Goal: Information Seeking & Learning: Learn about a topic

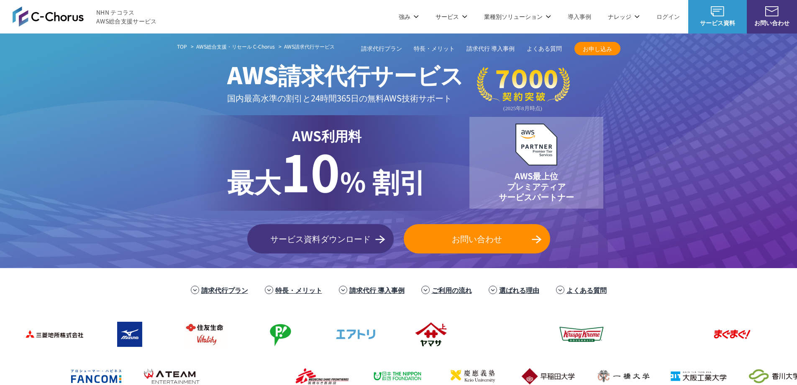
click at [383, 51] on link "請求代行プラン" at bounding box center [381, 48] width 41 height 9
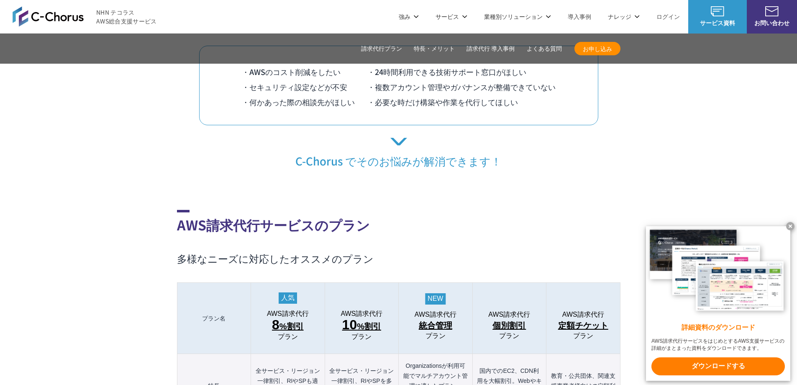
scroll to position [699, 0]
click at [792, 223] on x-t at bounding box center [790, 226] width 8 height 8
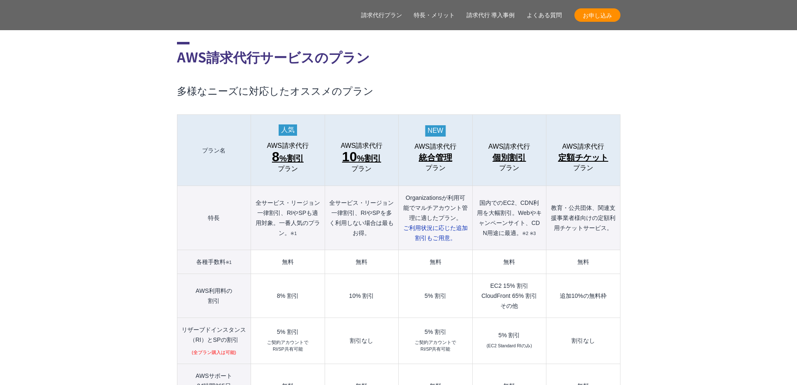
scroll to position [908, 0]
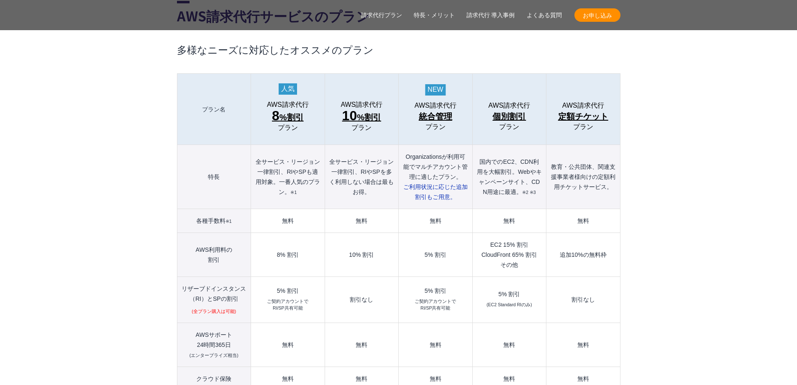
click at [427, 183] on span "追加割引もご用意。" at bounding box center [441, 191] width 53 height 17
click at [455, 174] on th "Organizationsが利用可能でマルチアカウント管理に適したプラン。 ご利用状況に応じた 追加割引もご用意。" at bounding box center [436, 177] width 74 height 64
drag, startPoint x: 406, startPoint y: 172, endPoint x: 446, endPoint y: 177, distance: 40.5
click at [446, 183] on span "ご利用状況に応じた 追加割引もご用意。" at bounding box center [435, 191] width 64 height 17
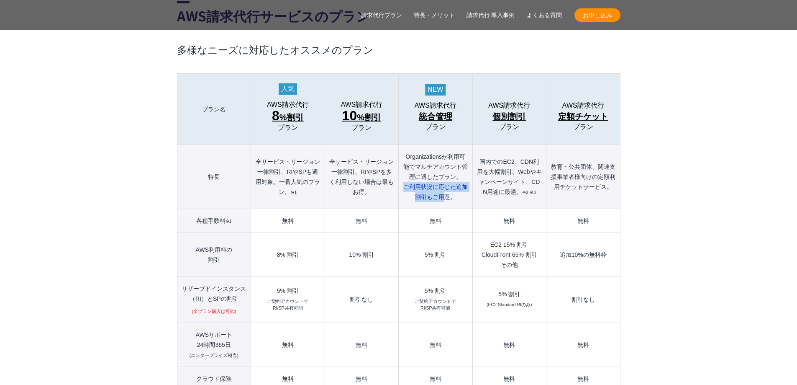
click at [446, 183] on span "追加割引もご用意。" at bounding box center [441, 191] width 53 height 17
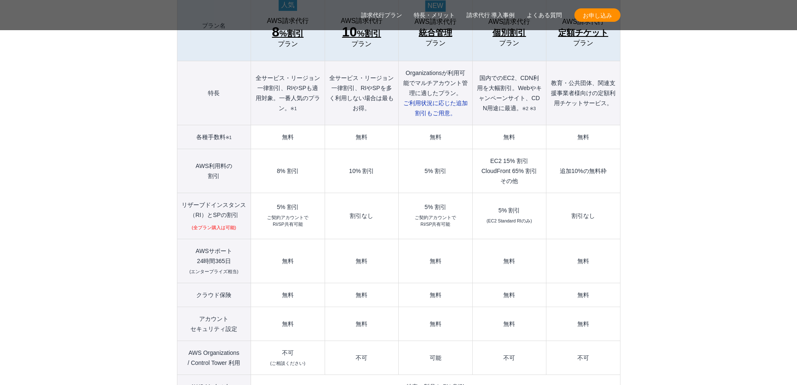
click at [426, 204] on div "5% 割引" at bounding box center [435, 207] width 65 height 6
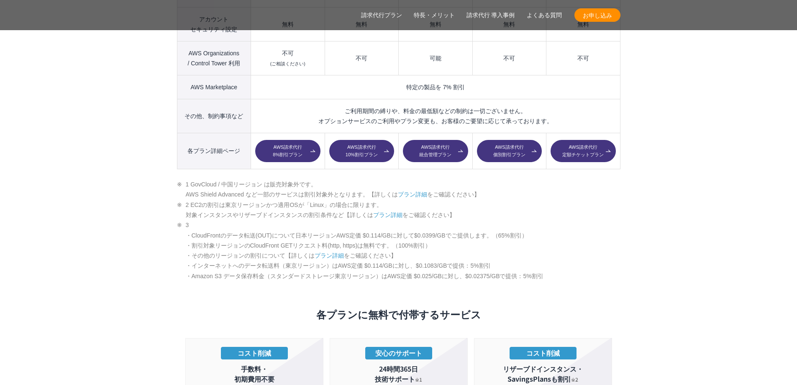
scroll to position [1327, 0]
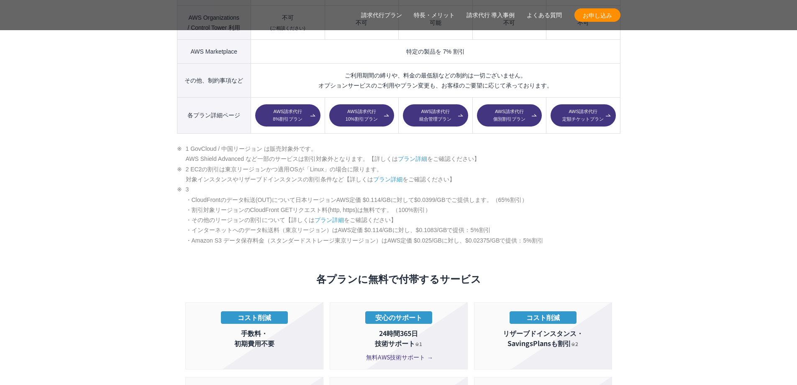
click at [427, 107] on link "AWS請求代行 統合管理プラン" at bounding box center [435, 115] width 65 height 23
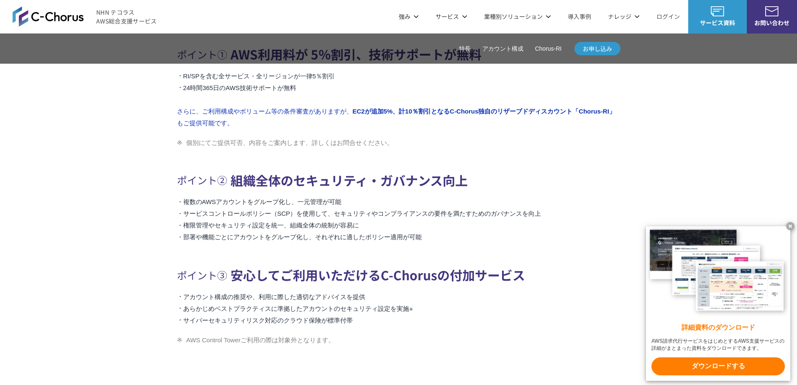
scroll to position [502, 0]
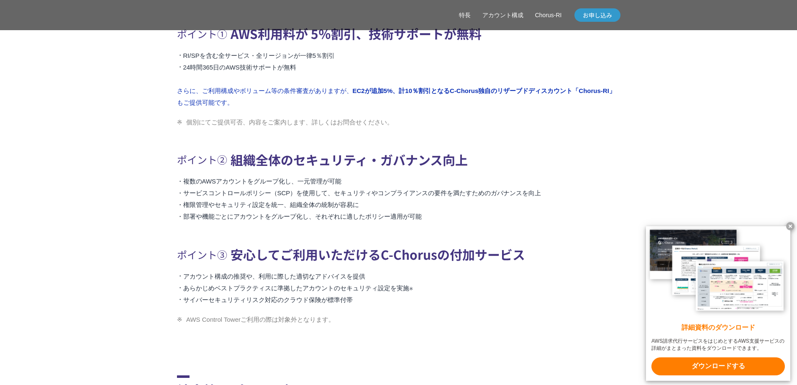
click at [790, 227] on x-t at bounding box center [790, 226] width 8 height 8
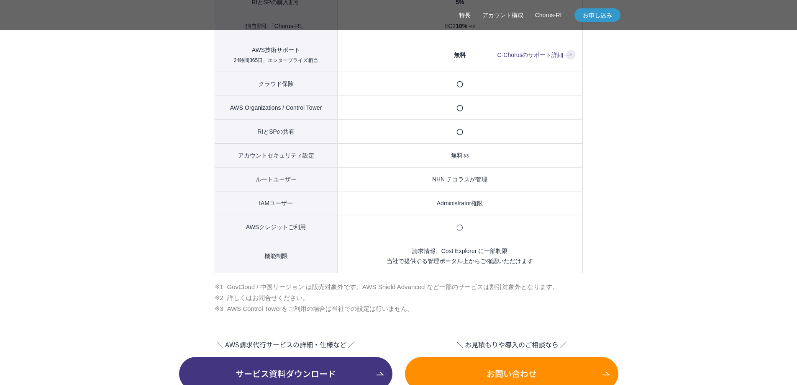
scroll to position [1046, 0]
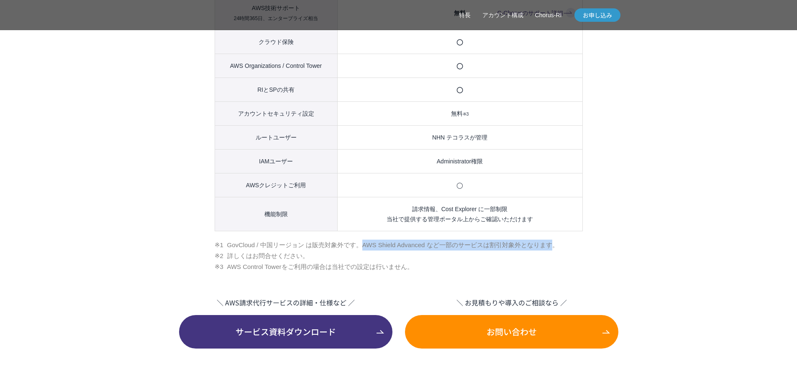
drag, startPoint x: 365, startPoint y: 260, endPoint x: 561, endPoint y: 258, distance: 196.3
click at [561, 250] on li "GovCloud / 中国リージョン は販売対象外です。AWS Shield Advanced など一部のサービスは割引対象外となります。" at bounding box center [399, 244] width 368 height 11
click at [402, 250] on li "GovCloud / 中国リージョン は販売対象外です。AWS Shield Advanced など一部のサービスは割引対象外となります。" at bounding box center [399, 244] width 368 height 11
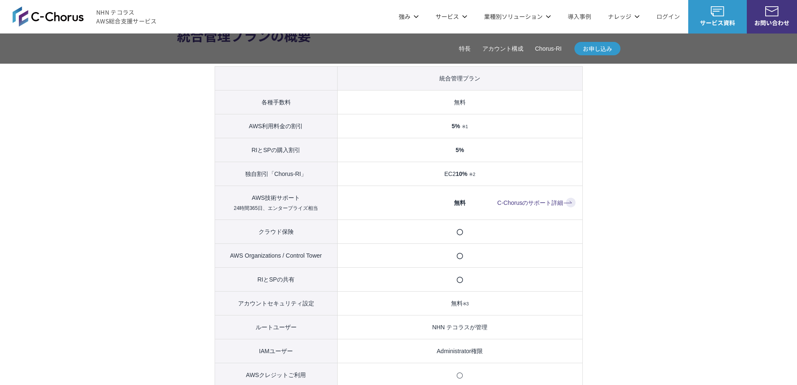
scroll to position [795, 0]
